Goal: Task Accomplishment & Management: Manage account settings

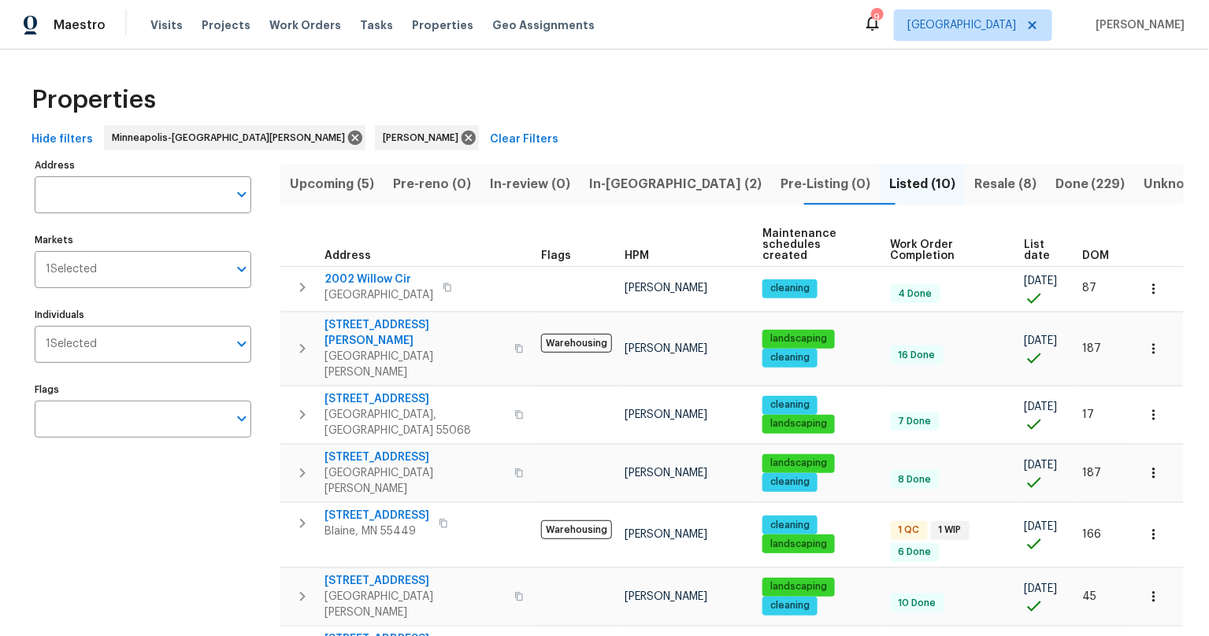
scroll to position [170, 0]
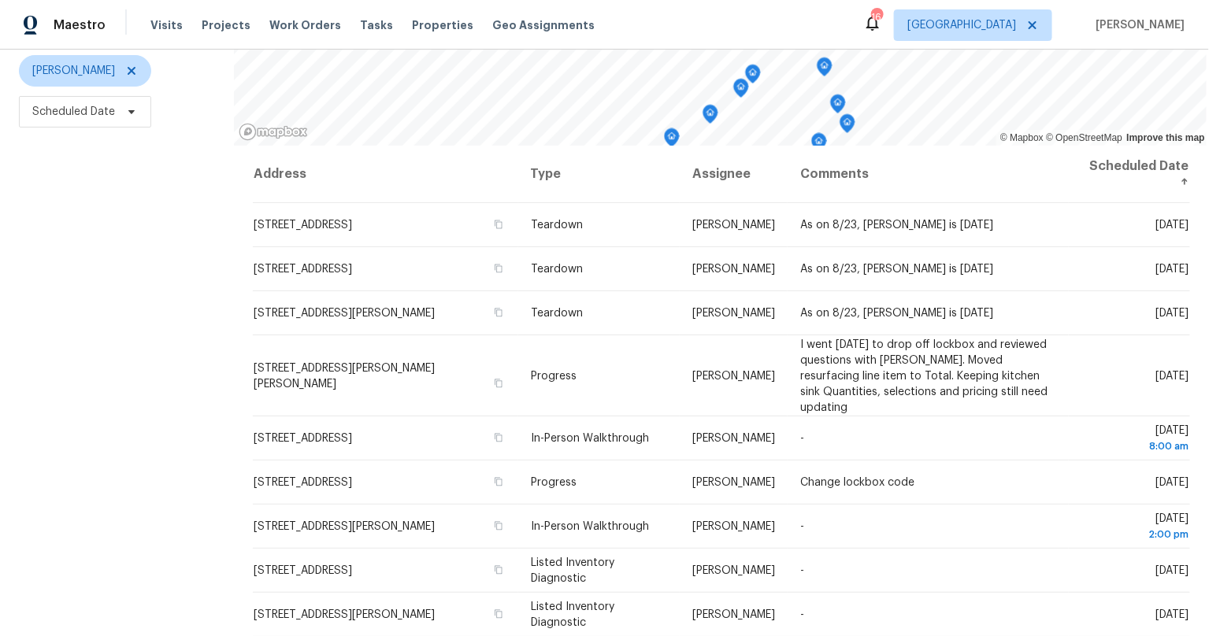
scroll to position [206, 0]
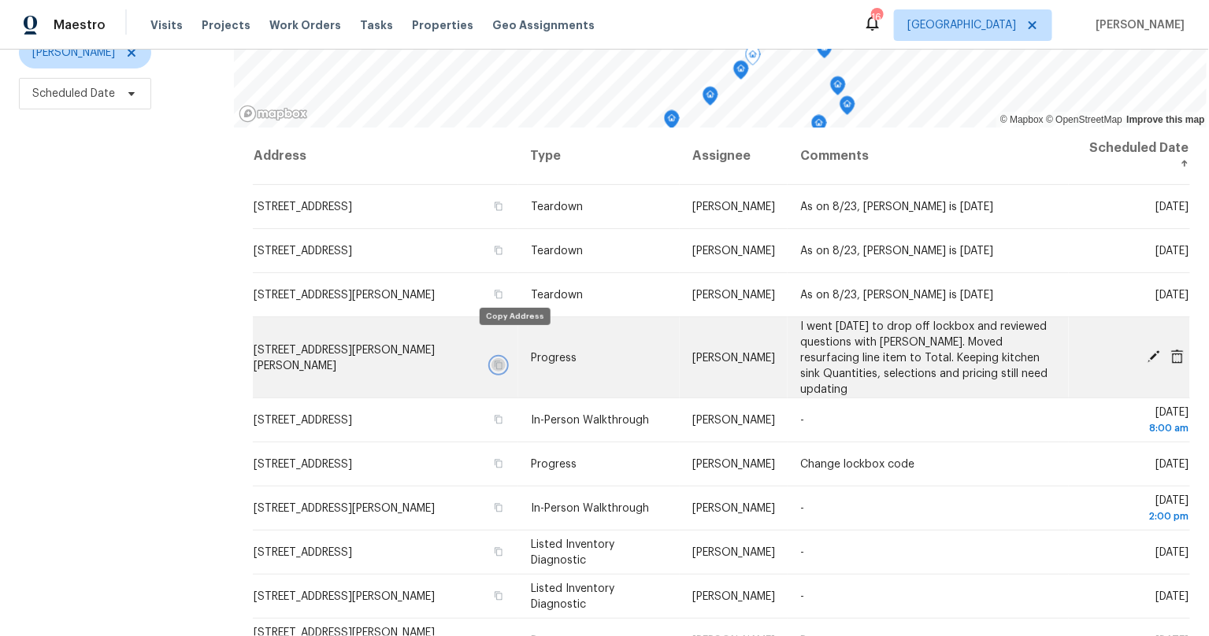
click at [502, 361] on icon "button" at bounding box center [499, 365] width 8 height 9
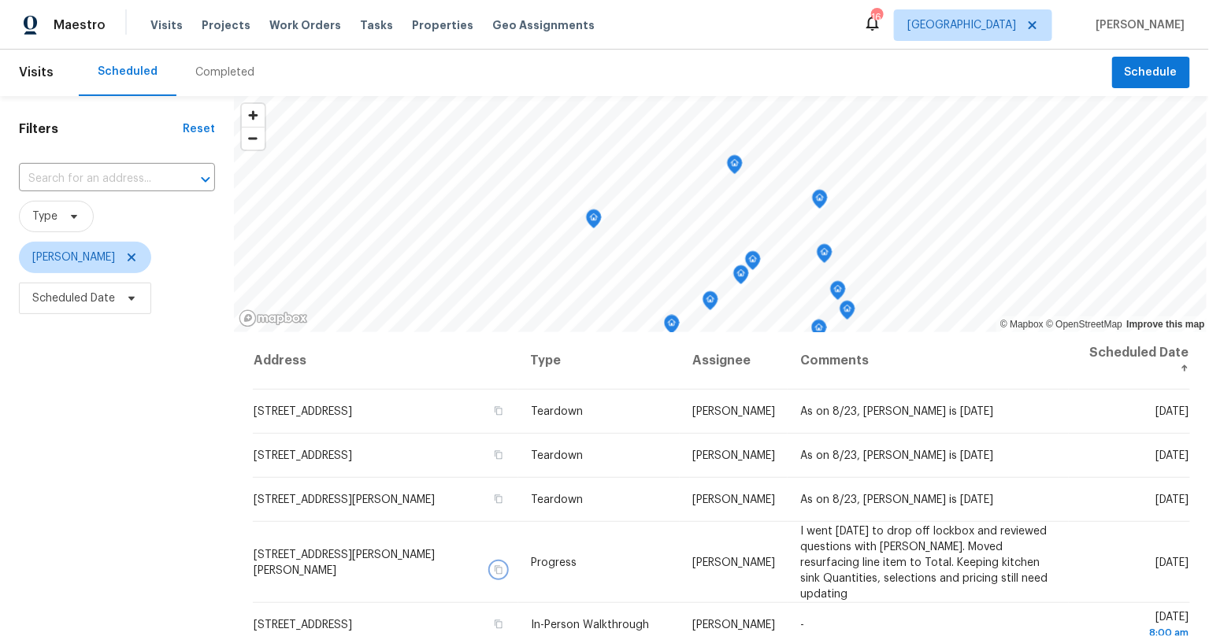
scroll to position [0, 0]
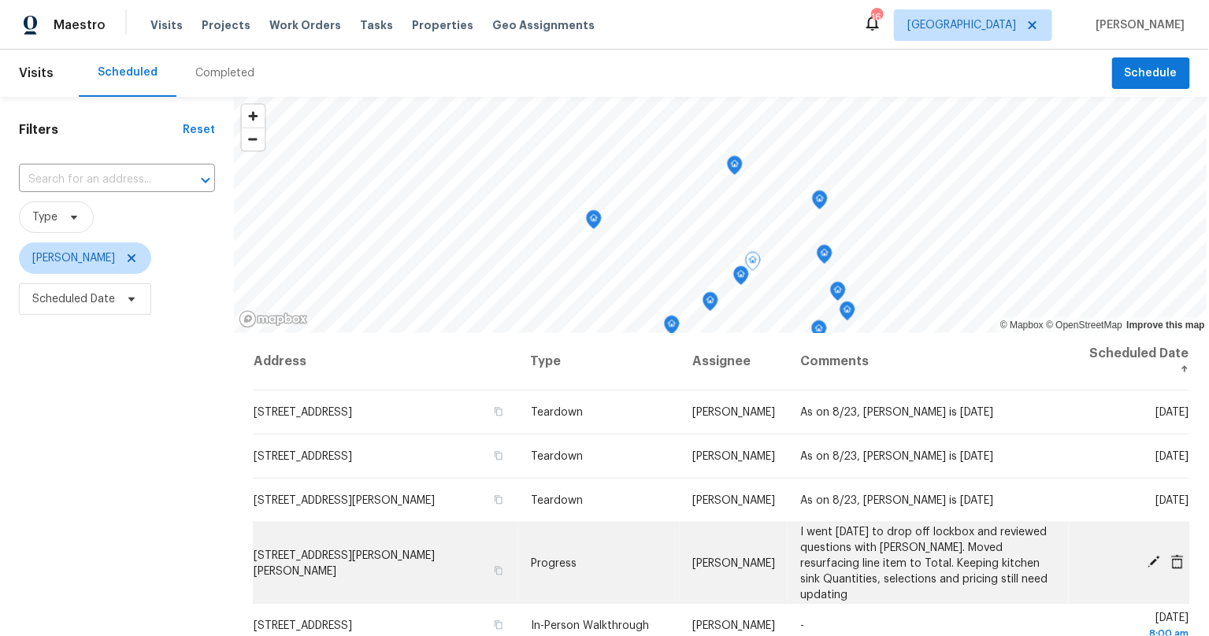
click at [350, 541] on td "[STREET_ADDRESS][PERSON_NAME][PERSON_NAME]" at bounding box center [385, 563] width 265 height 81
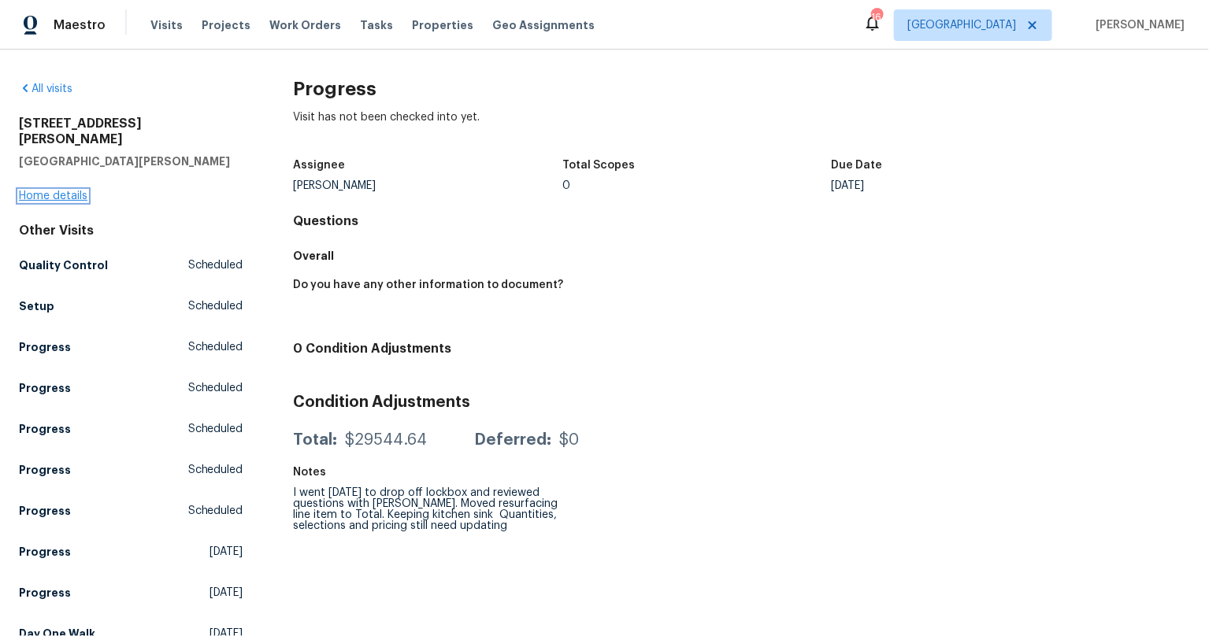
click at [59, 191] on link "Home details" at bounding box center [53, 196] width 69 height 11
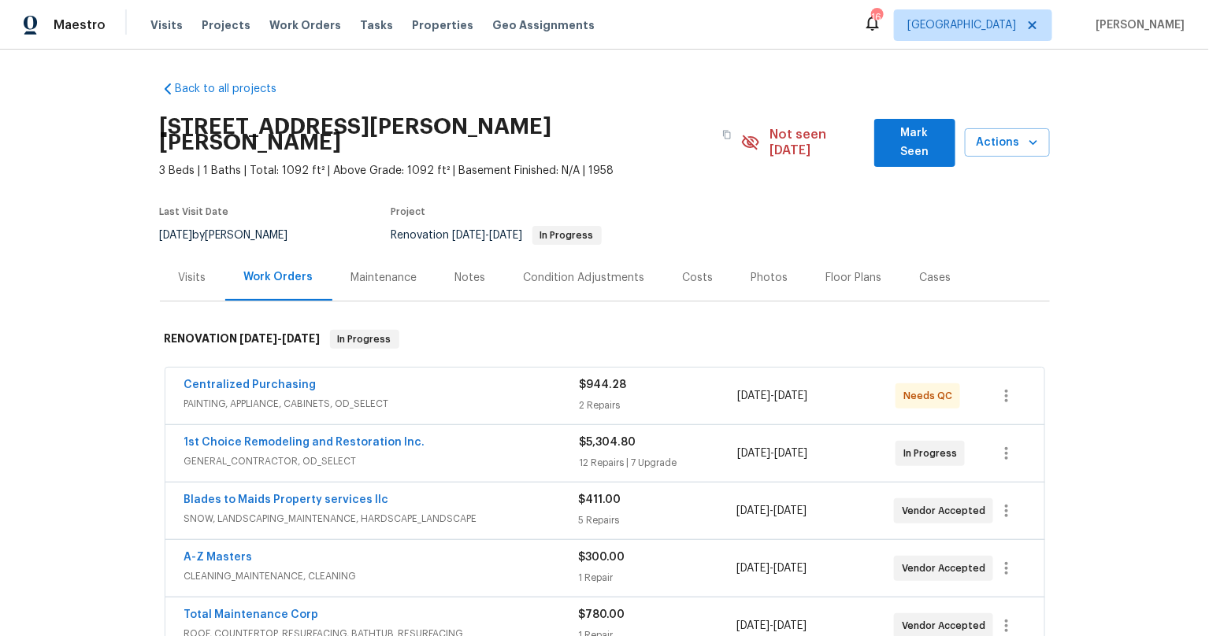
click at [921, 134] on span "Mark Seen" at bounding box center [915, 143] width 56 height 39
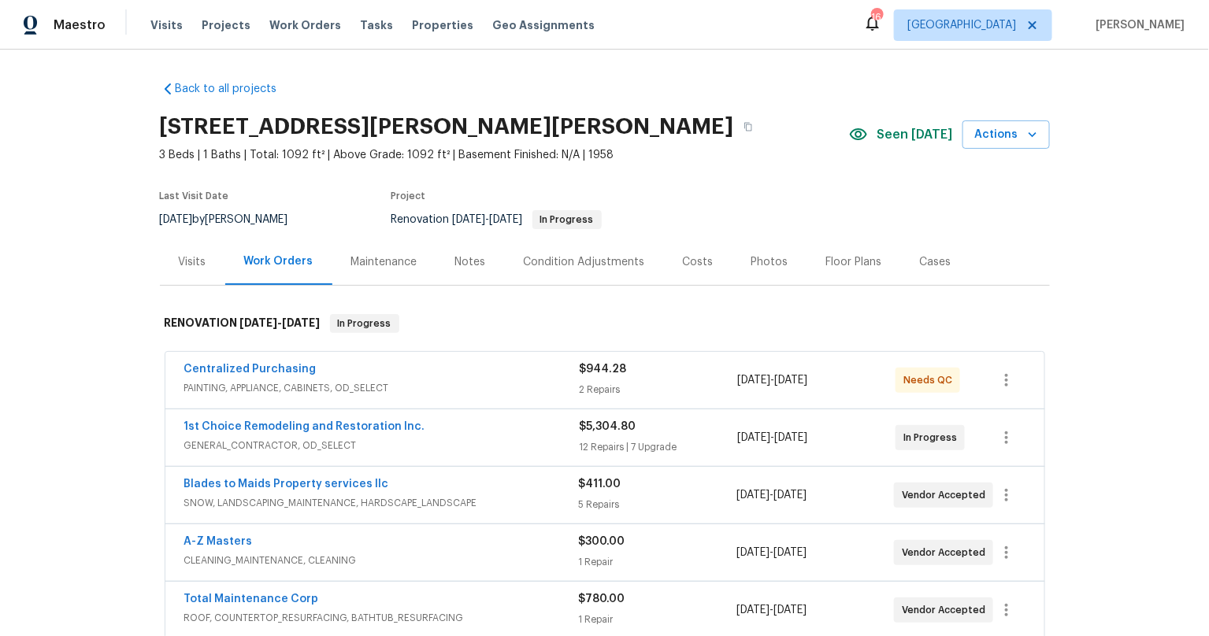
click at [473, 262] on div "Notes" at bounding box center [470, 262] width 31 height 16
